Goal: Task Accomplishment & Management: Manage account settings

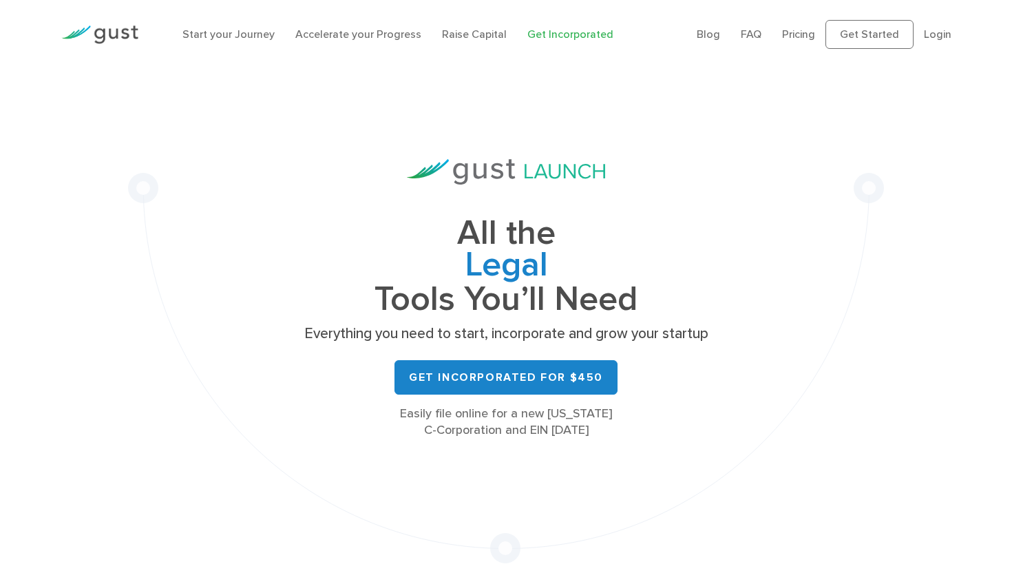
click at [939, 27] on li "Login" at bounding box center [938, 34] width 28 height 17
click at [936, 42] on li "Login" at bounding box center [938, 34] width 28 height 17
click at [951, 29] on div "Blog FAQ Pricing Get Started Login Login" at bounding box center [823, 34] width 275 height 56
click at [933, 36] on link "Login" at bounding box center [938, 34] width 28 height 13
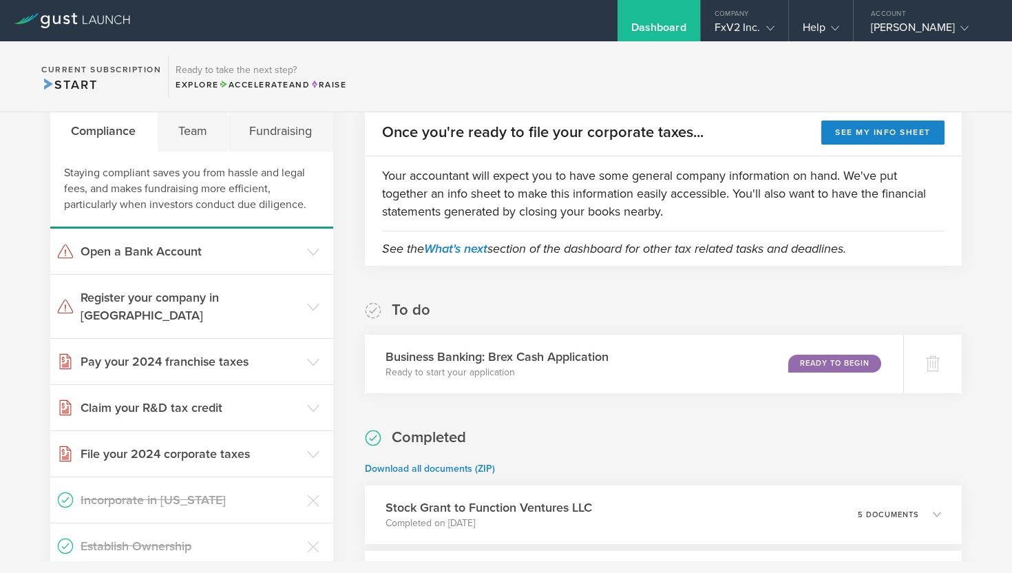
scroll to position [268, 0]
click at [315, 303] on polyline at bounding box center [313, 306] width 11 height 6
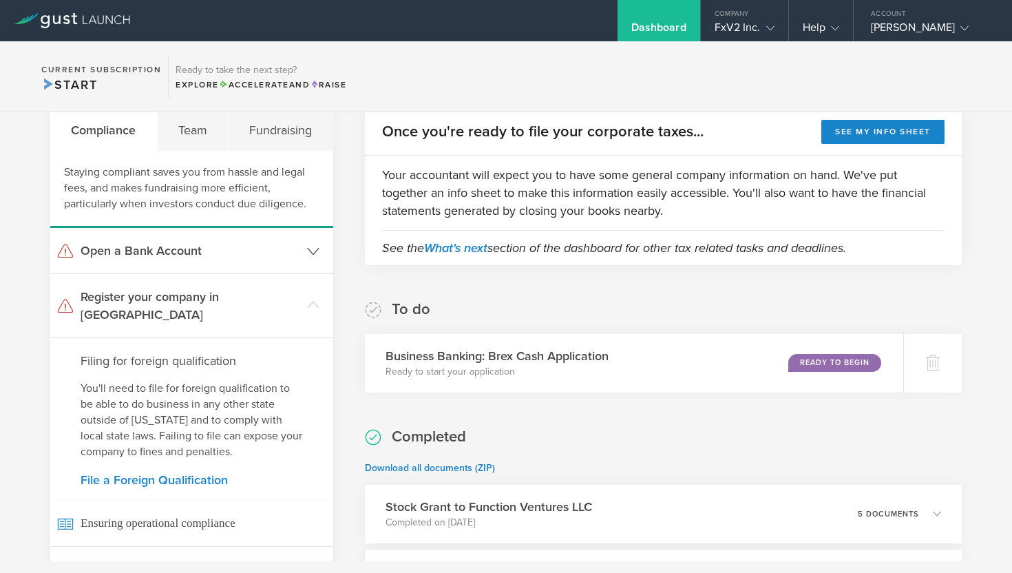
click at [312, 249] on icon at bounding box center [313, 251] width 12 height 12
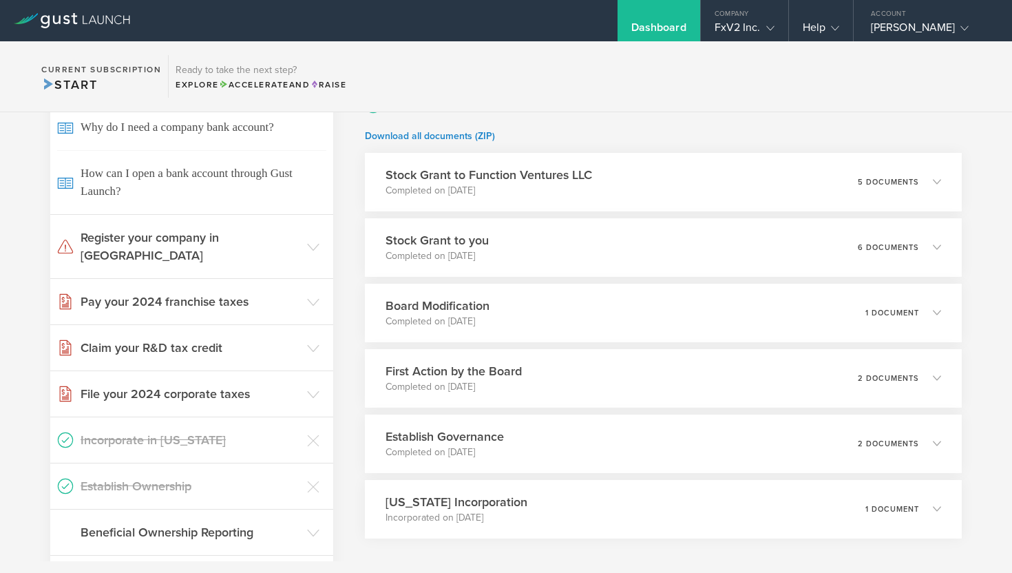
scroll to position [591, 0]
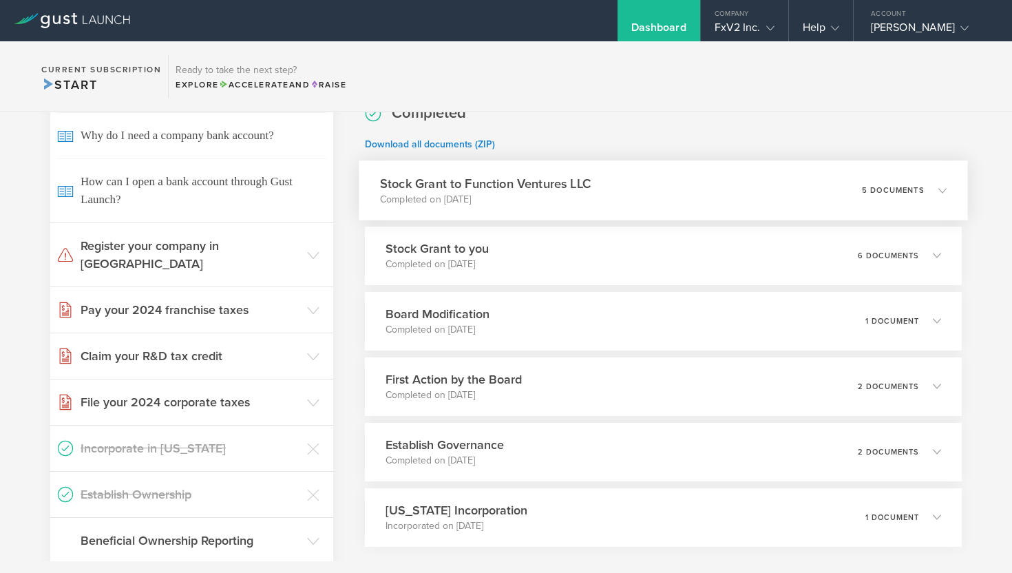
click at [938, 193] on icon at bounding box center [935, 190] width 23 height 12
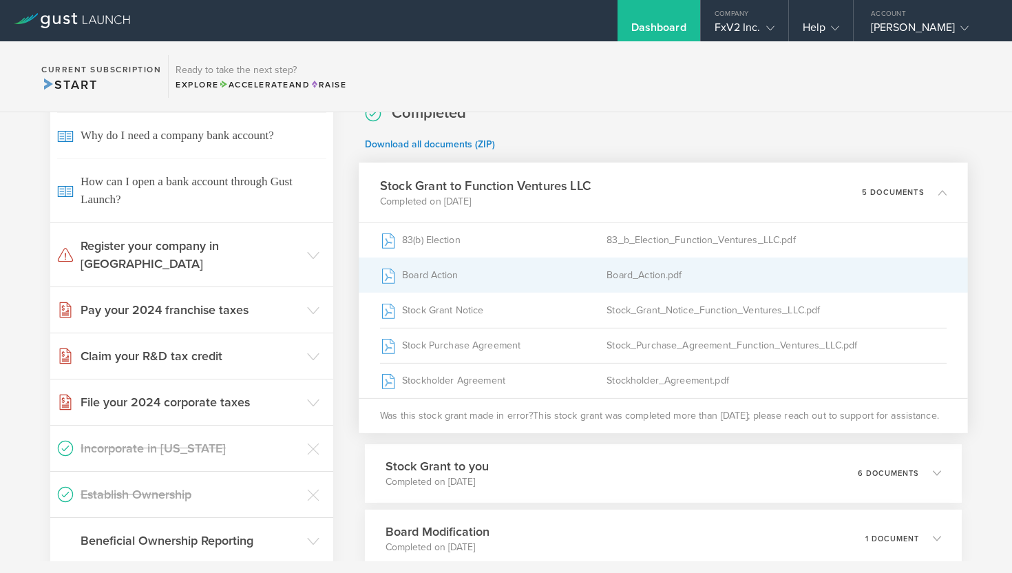
click at [690, 276] on div "Board_Action.pdf" at bounding box center [776, 274] width 340 height 34
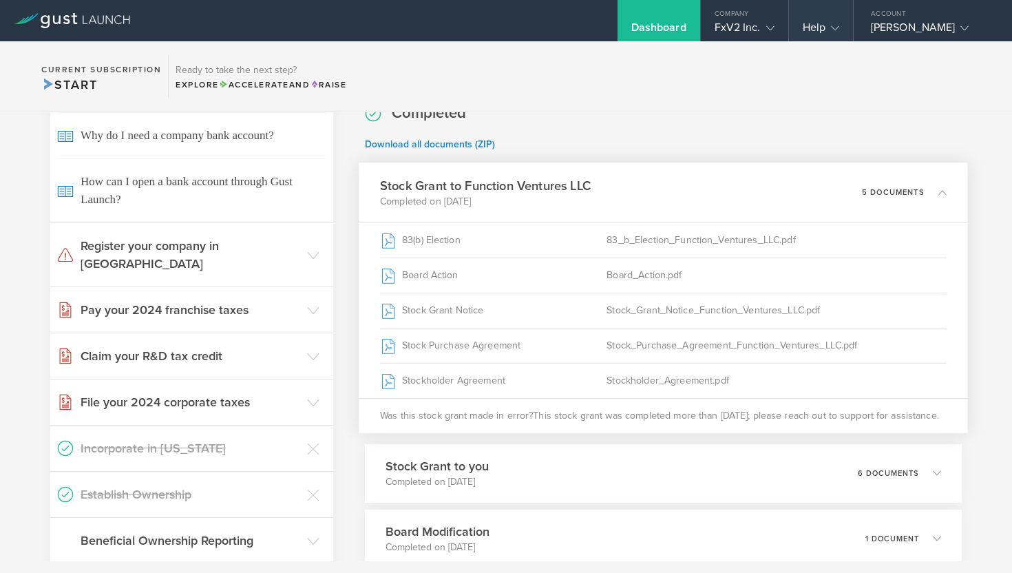
click at [831, 26] on icon at bounding box center [835, 28] width 8 height 8
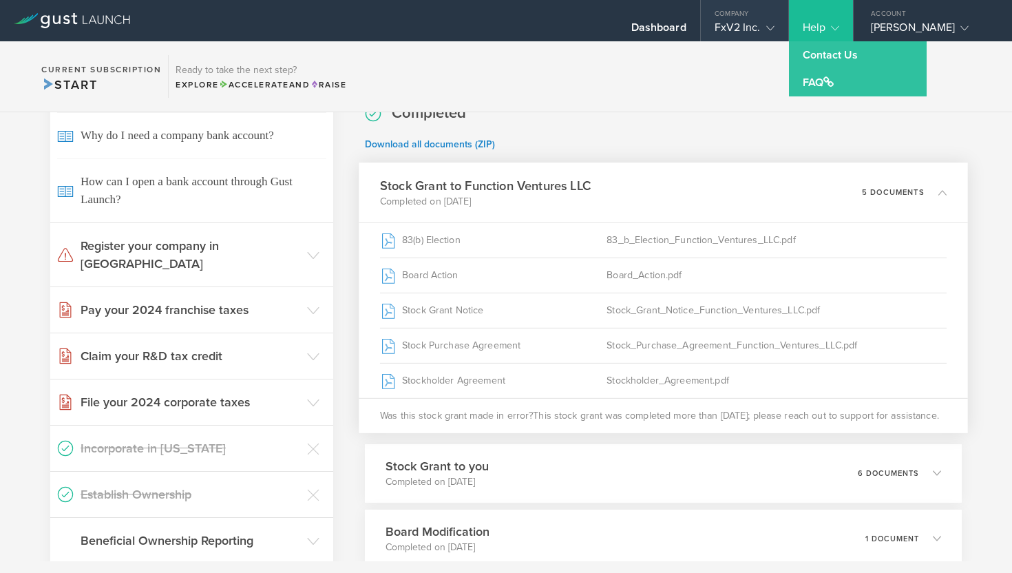
click at [766, 28] on polyline at bounding box center [770, 28] width 8 height 4
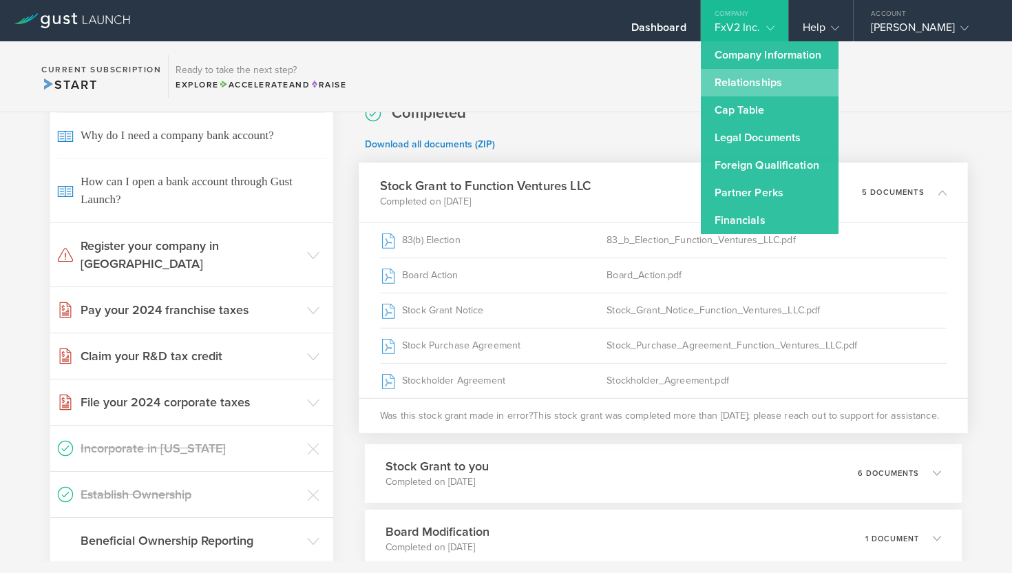
click at [733, 80] on link "Relationships" at bounding box center [770, 83] width 138 height 28
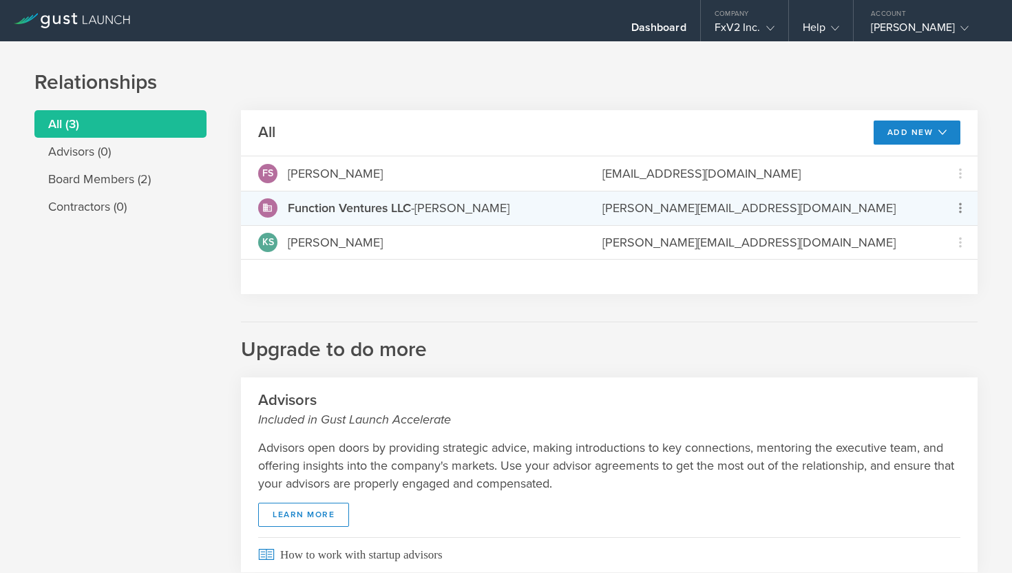
click at [958, 204] on icon at bounding box center [960, 208] width 17 height 17
click at [790, 308] on md-backdrop at bounding box center [506, 286] width 1012 height 573
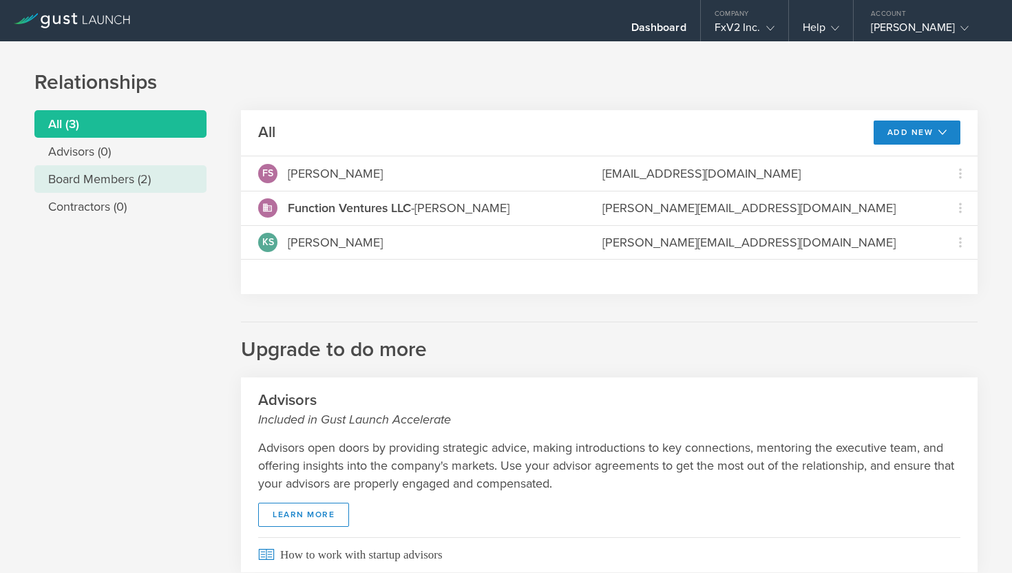
click at [107, 177] on li "Board Members (2)" at bounding box center [120, 179] width 172 height 28
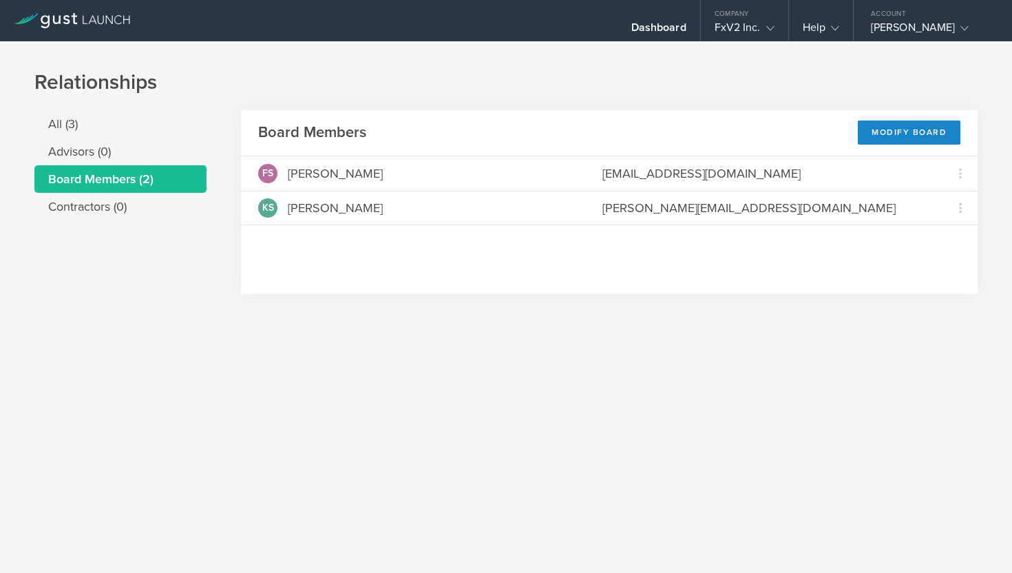
click at [380, 377] on div "Relationships All (3) Advisors (0) Board Members (2) Contractors (0) Board Memb…" at bounding box center [506, 306] width 1012 height 531
click at [105, 130] on li "All (3)" at bounding box center [120, 124] width 172 height 28
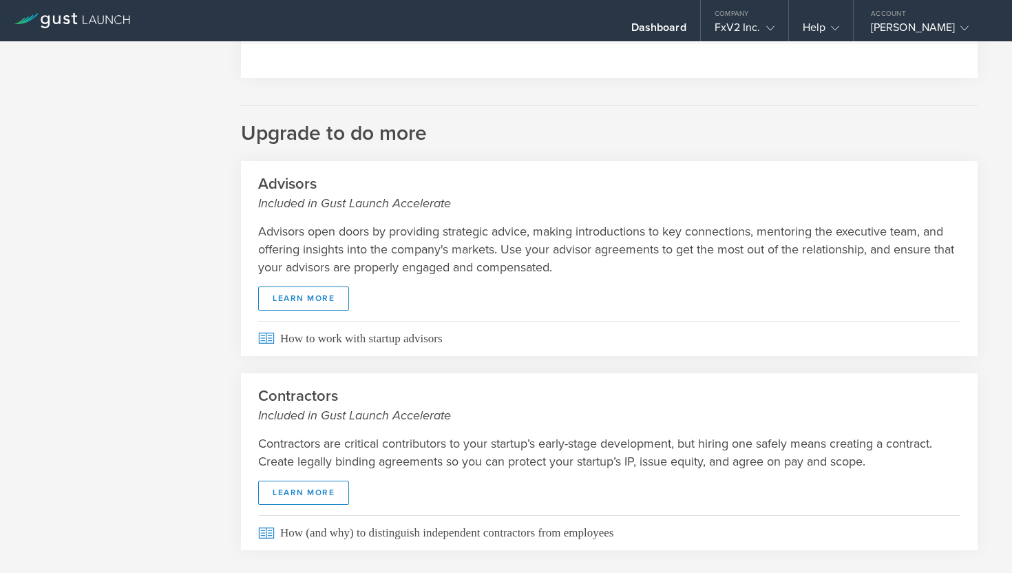
scroll to position [245, 0]
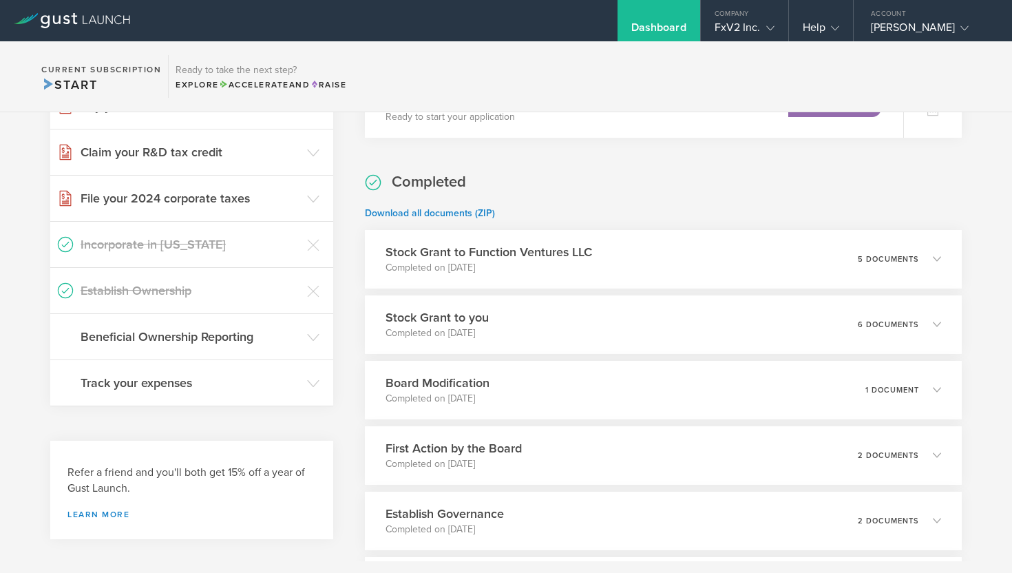
scroll to position [529, 0]
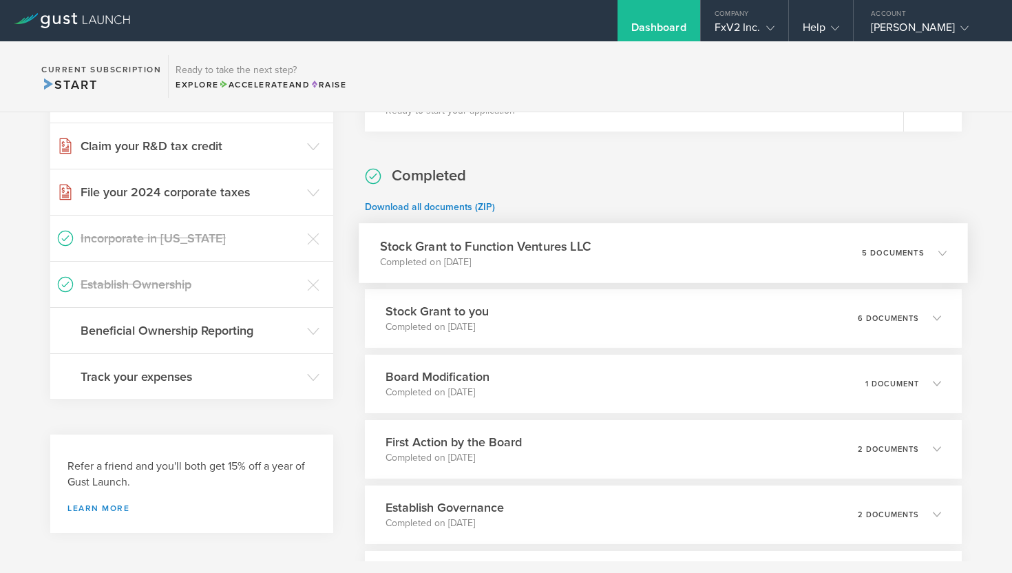
click at [944, 249] on icon at bounding box center [942, 253] width 8 height 8
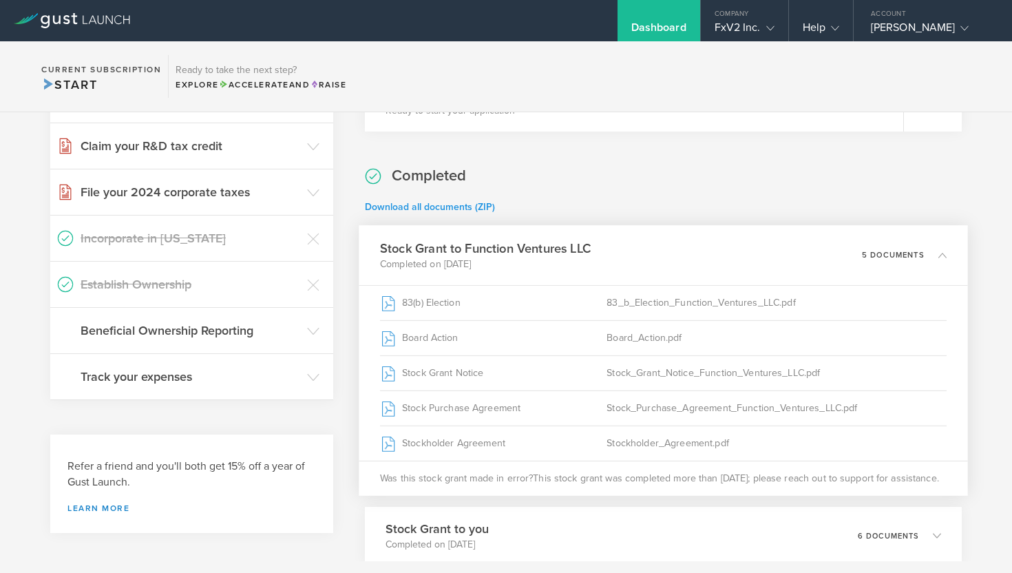
click at [464, 208] on link "Download all documents (ZIP)" at bounding box center [430, 207] width 130 height 12
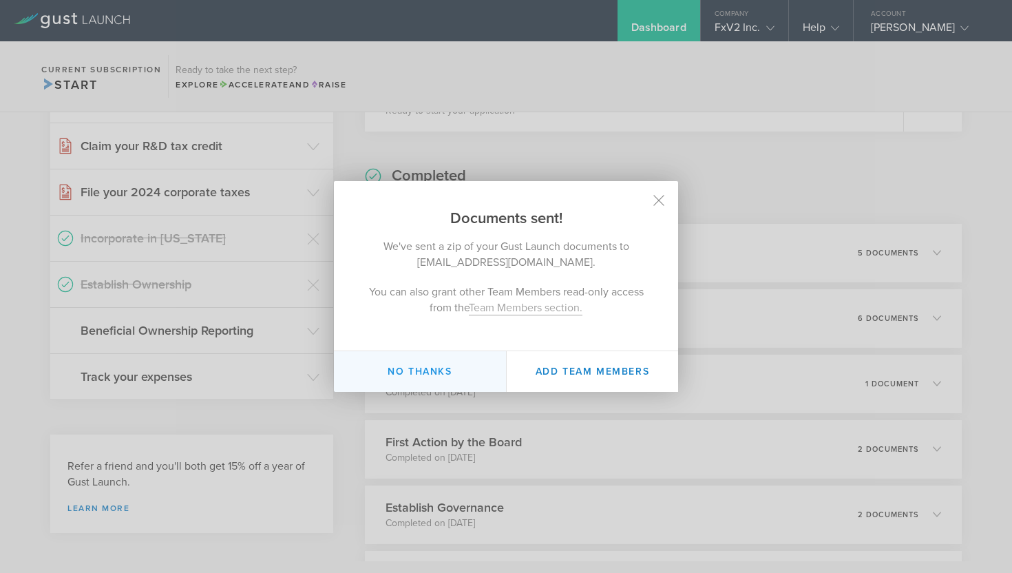
click at [449, 366] on button "No thanks" at bounding box center [420, 371] width 172 height 41
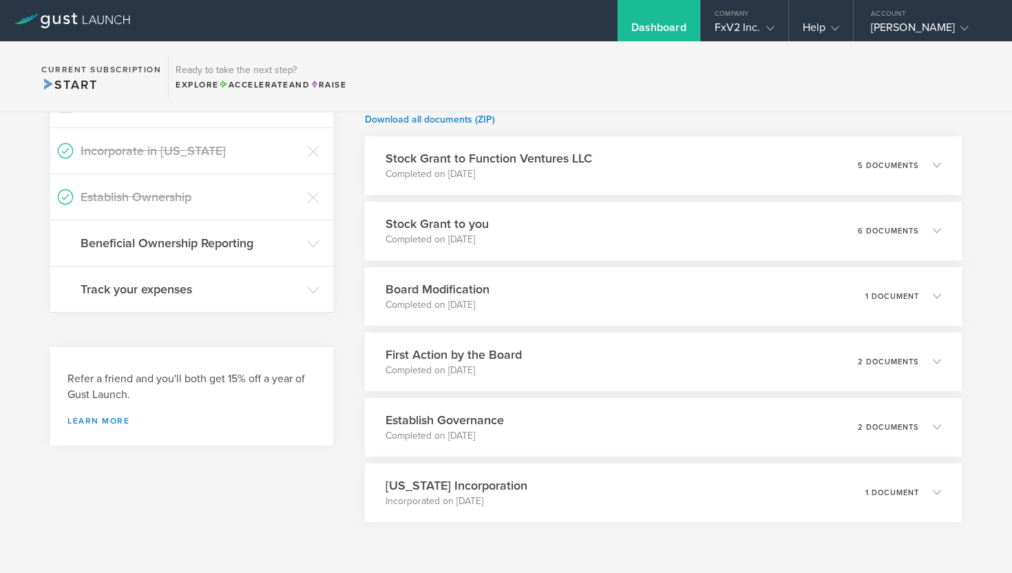
scroll to position [662, 0]
